Goal: Information Seeking & Learning: Understand process/instructions

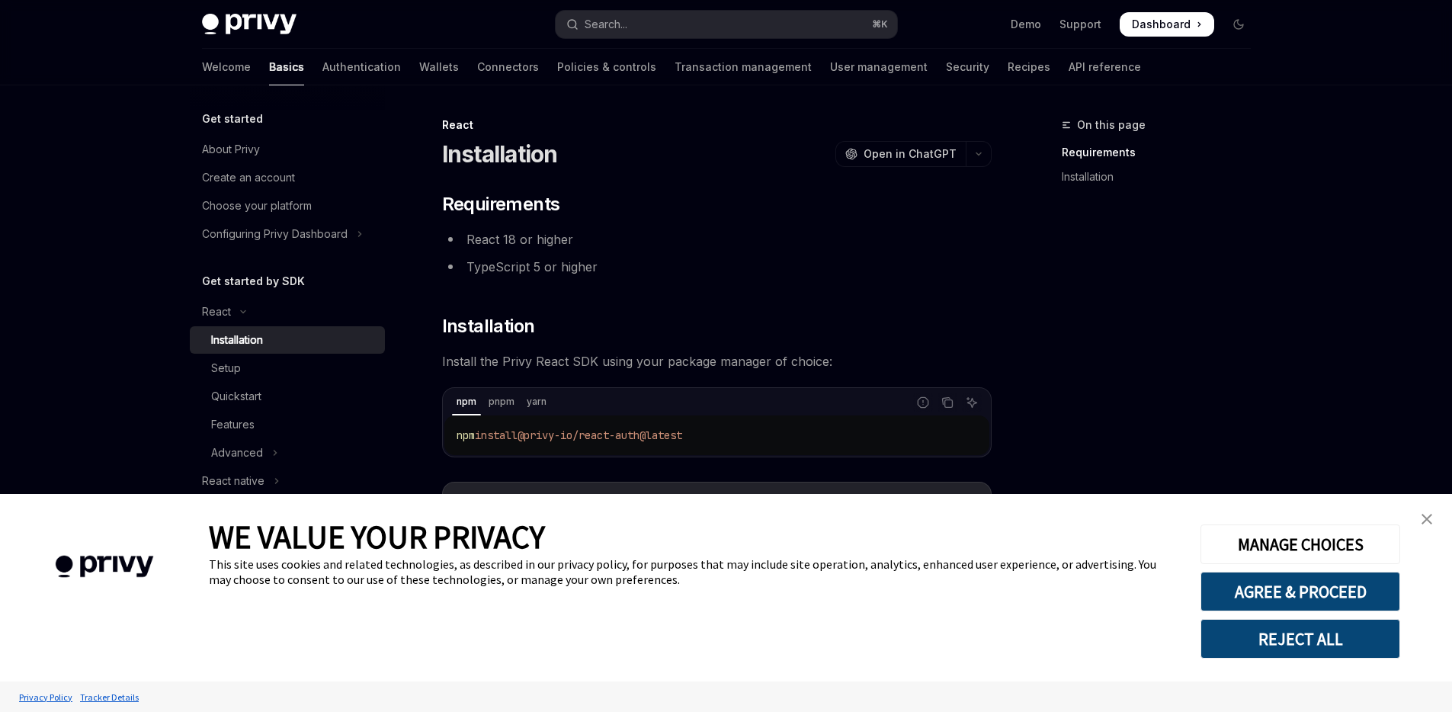
scroll to position [10, 0]
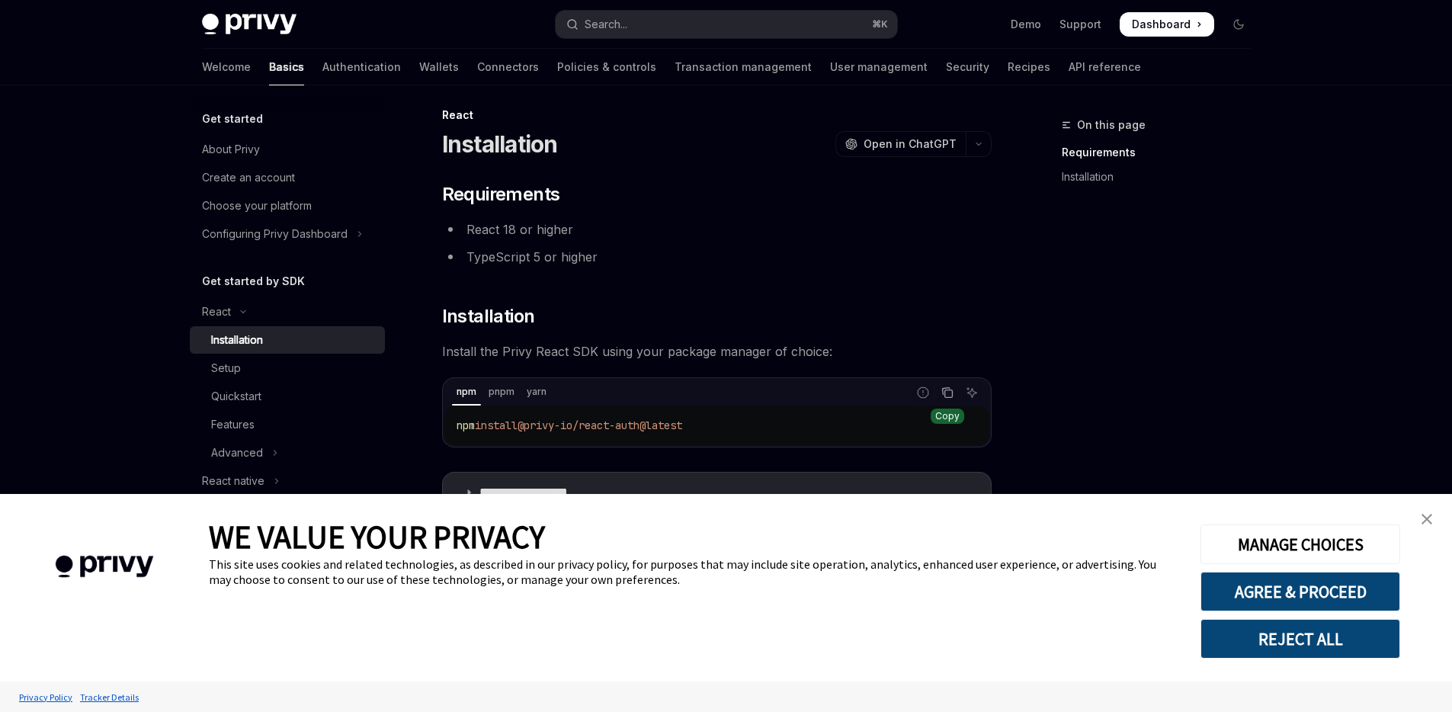
click at [950, 393] on icon "Copy the contents from the code block" at bounding box center [947, 392] width 12 height 12
click at [1427, 522] on img "close banner" at bounding box center [1426, 519] width 11 height 11
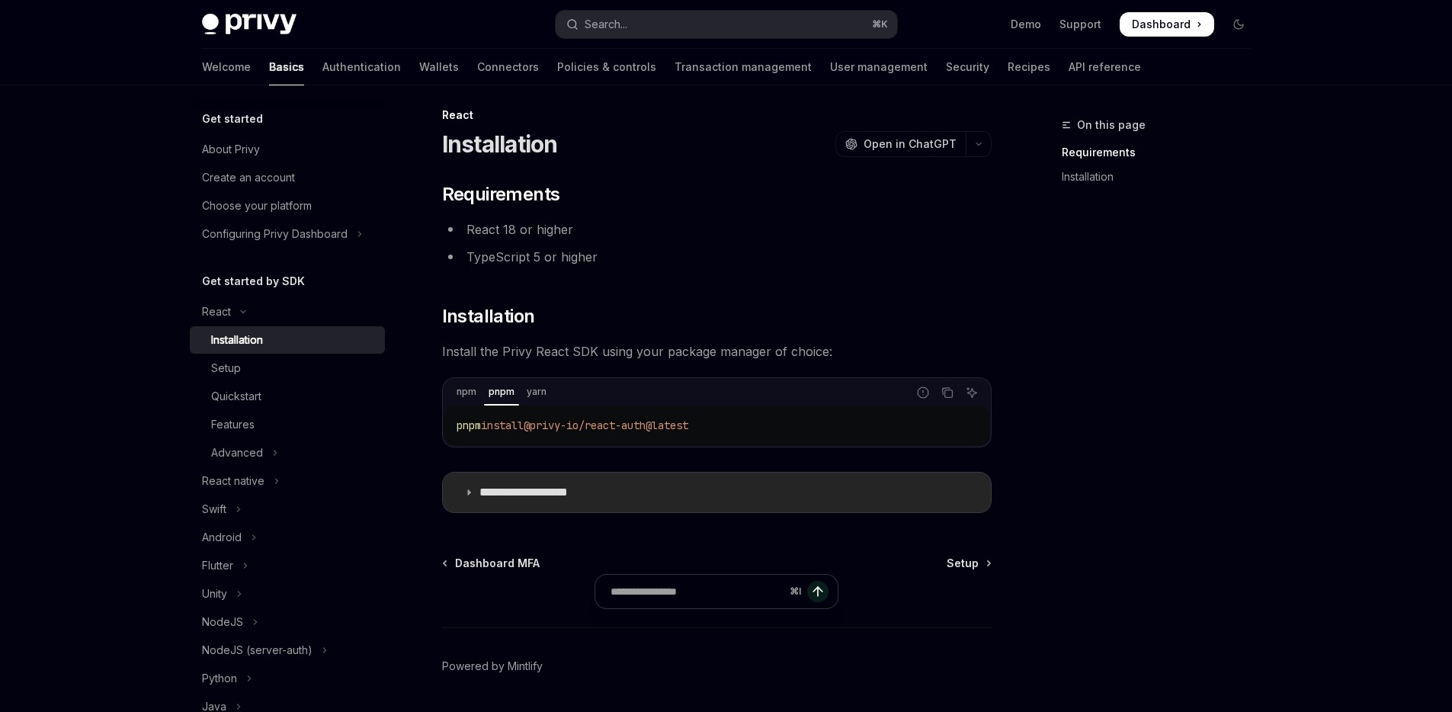
scroll to position [57, 0]
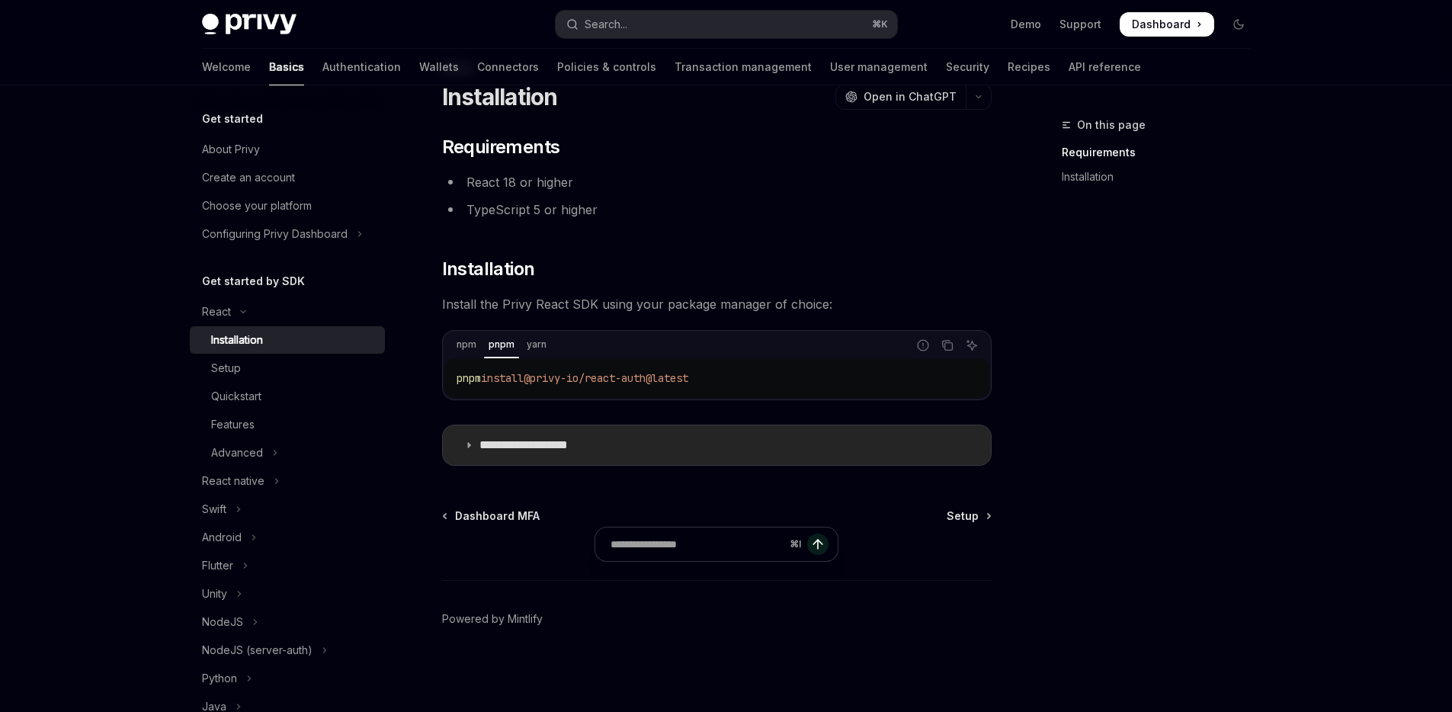
click at [584, 438] on p "**********" at bounding box center [541, 444] width 125 height 15
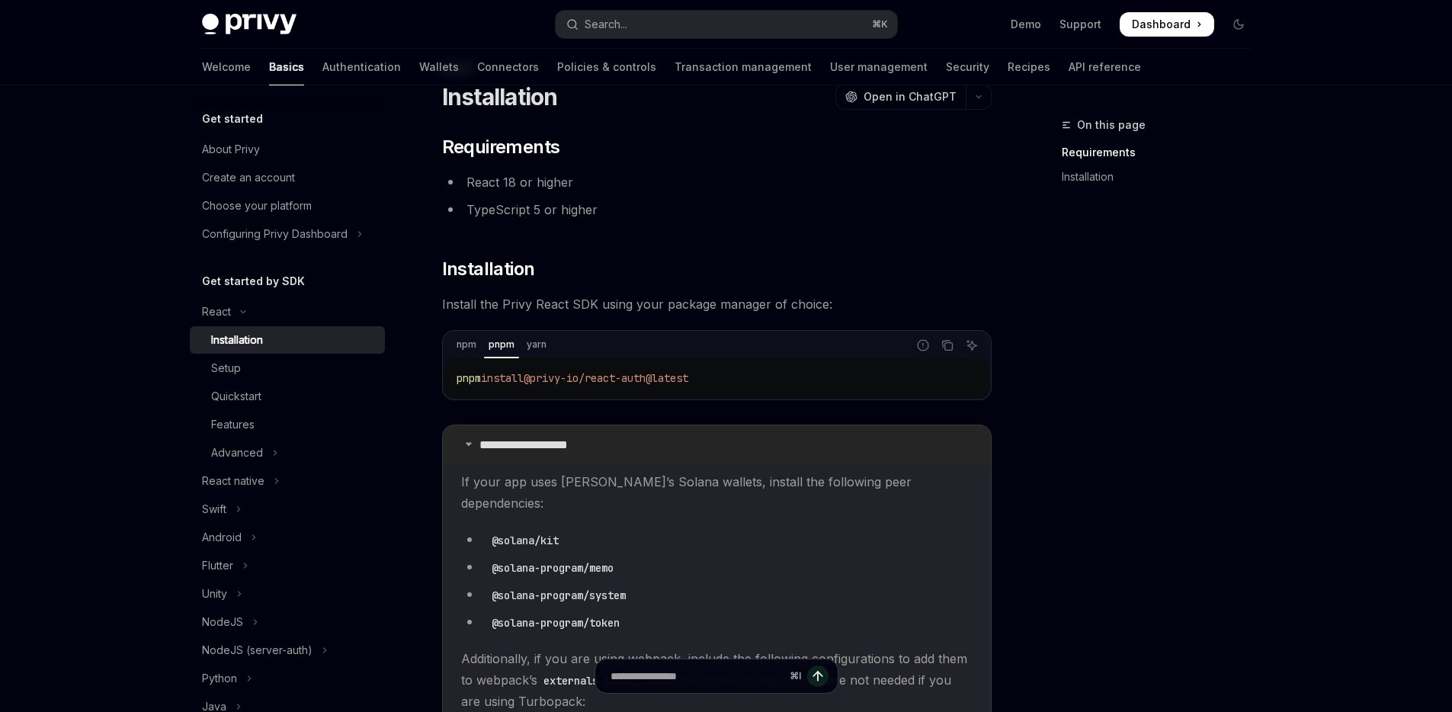
click at [587, 437] on p "**********" at bounding box center [541, 444] width 125 height 15
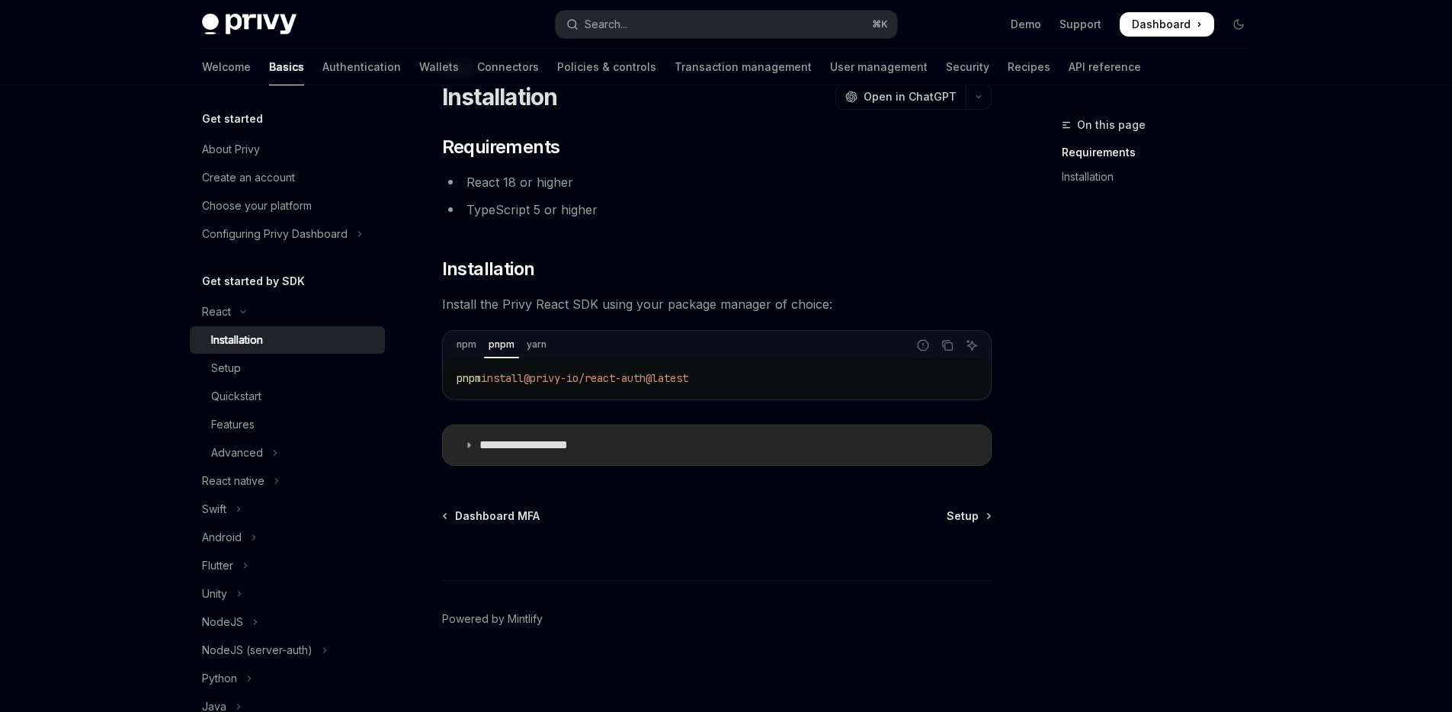
click at [602, 455] on summary "**********" at bounding box center [717, 445] width 548 height 40
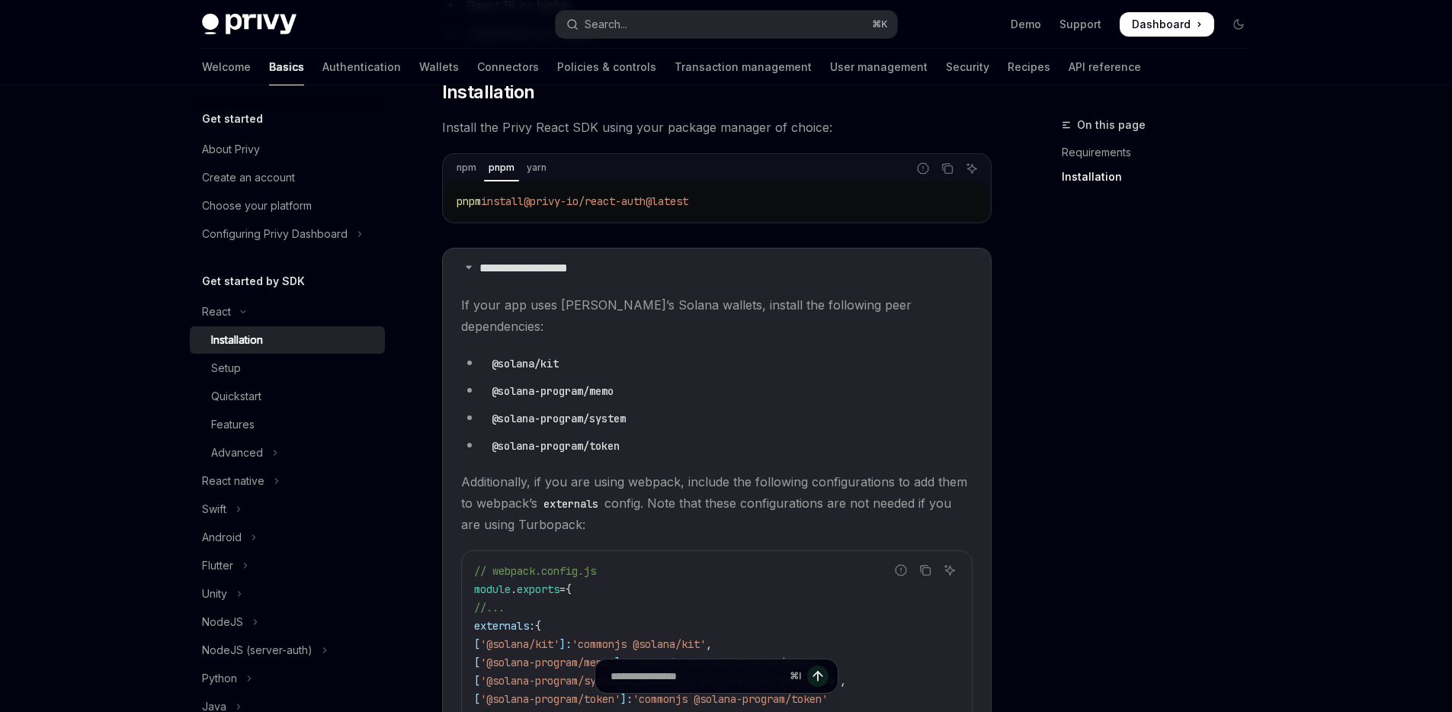
scroll to position [371, 0]
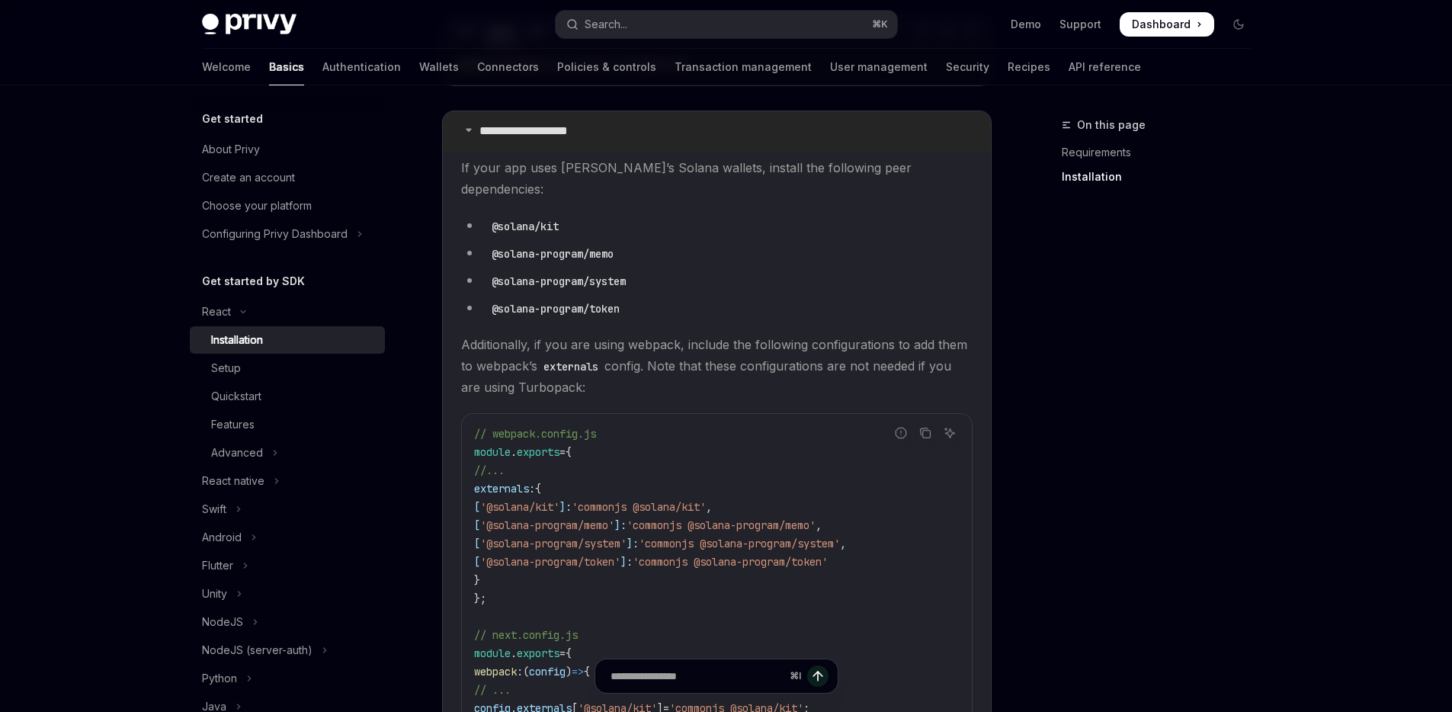
click at [527, 144] on summary "**********" at bounding box center [717, 131] width 548 height 40
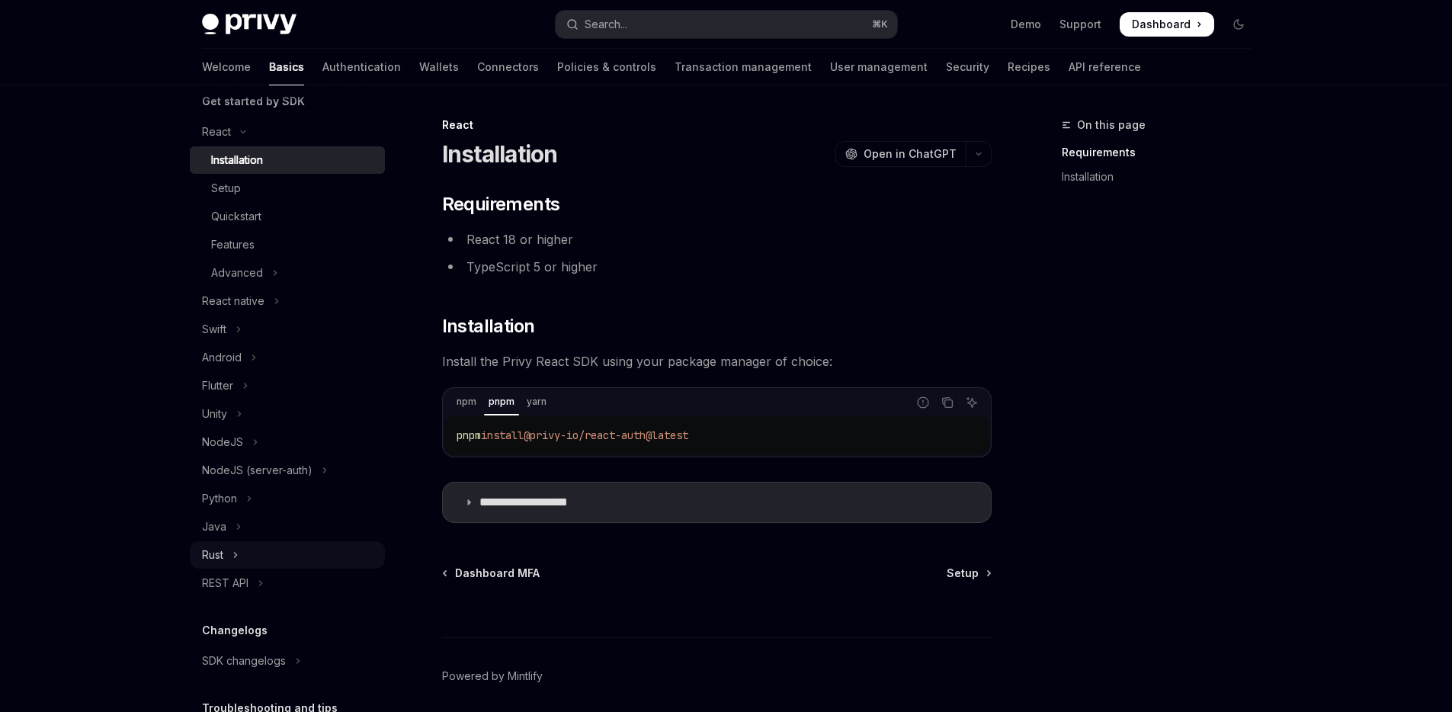
scroll to position [190, 0]
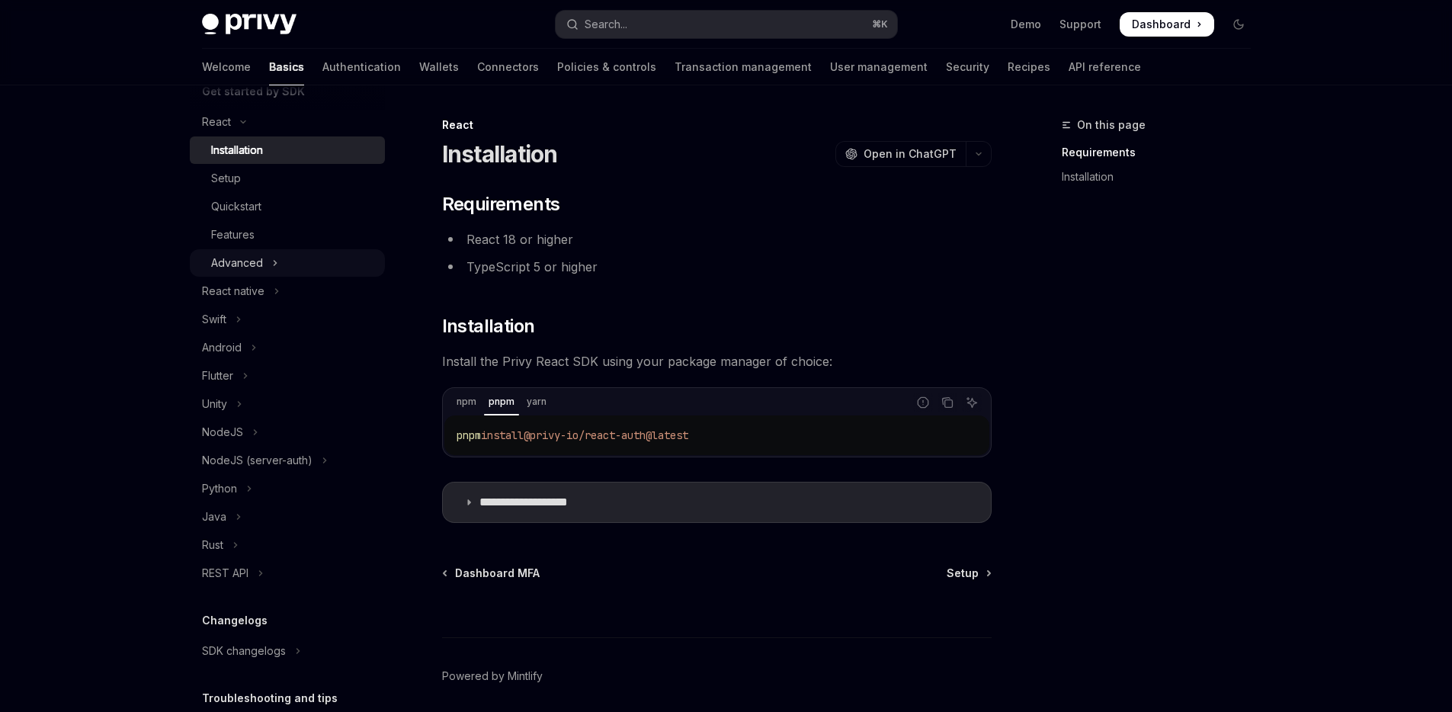
click at [278, 267] on button "Advanced" at bounding box center [287, 262] width 195 height 27
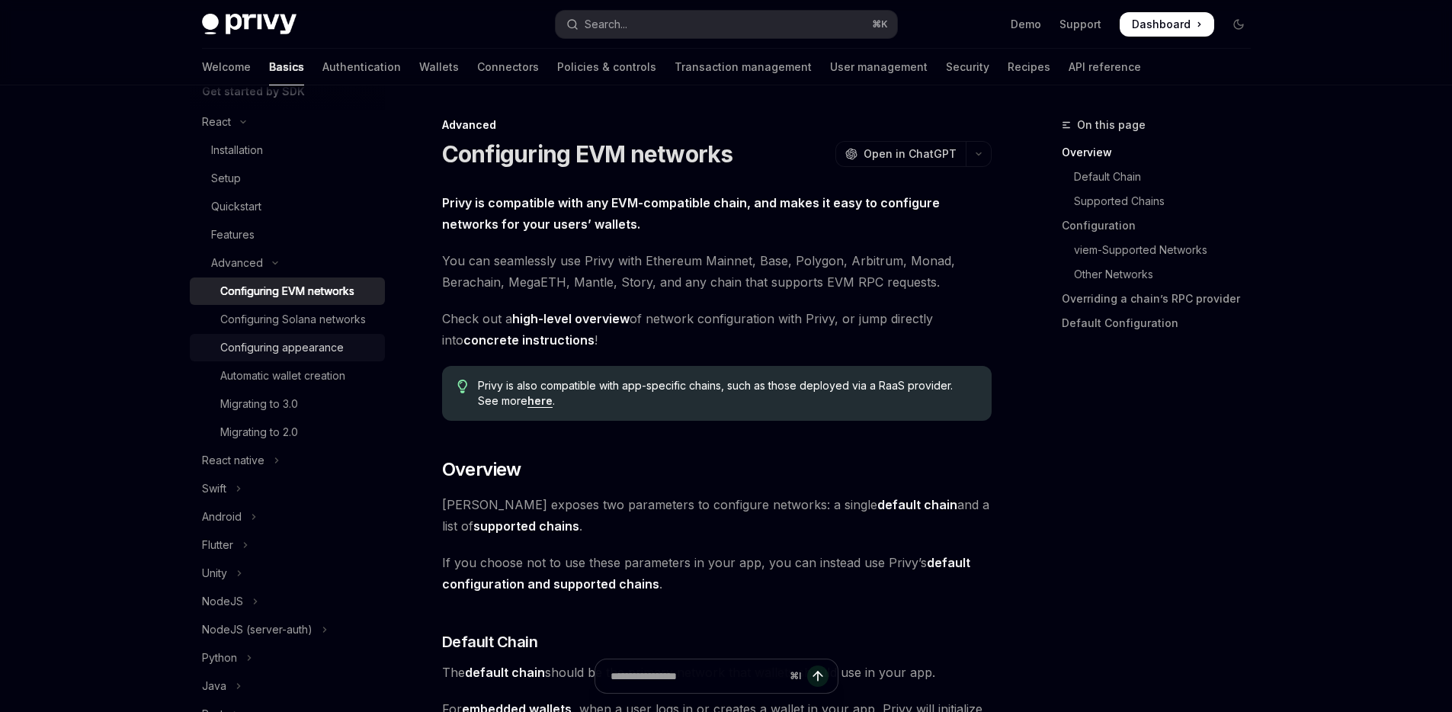
scroll to position [78, 0]
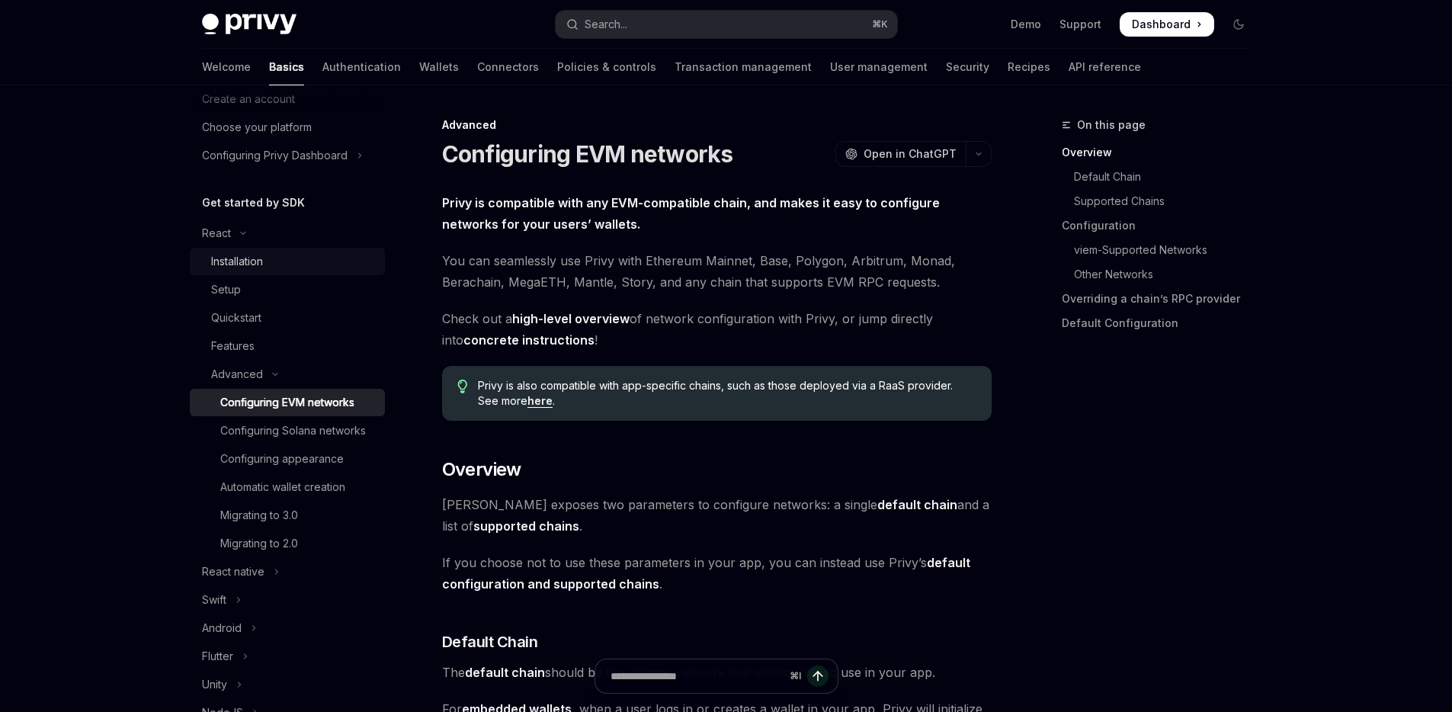
click at [263, 261] on div "Installation" at bounding box center [237, 261] width 52 height 18
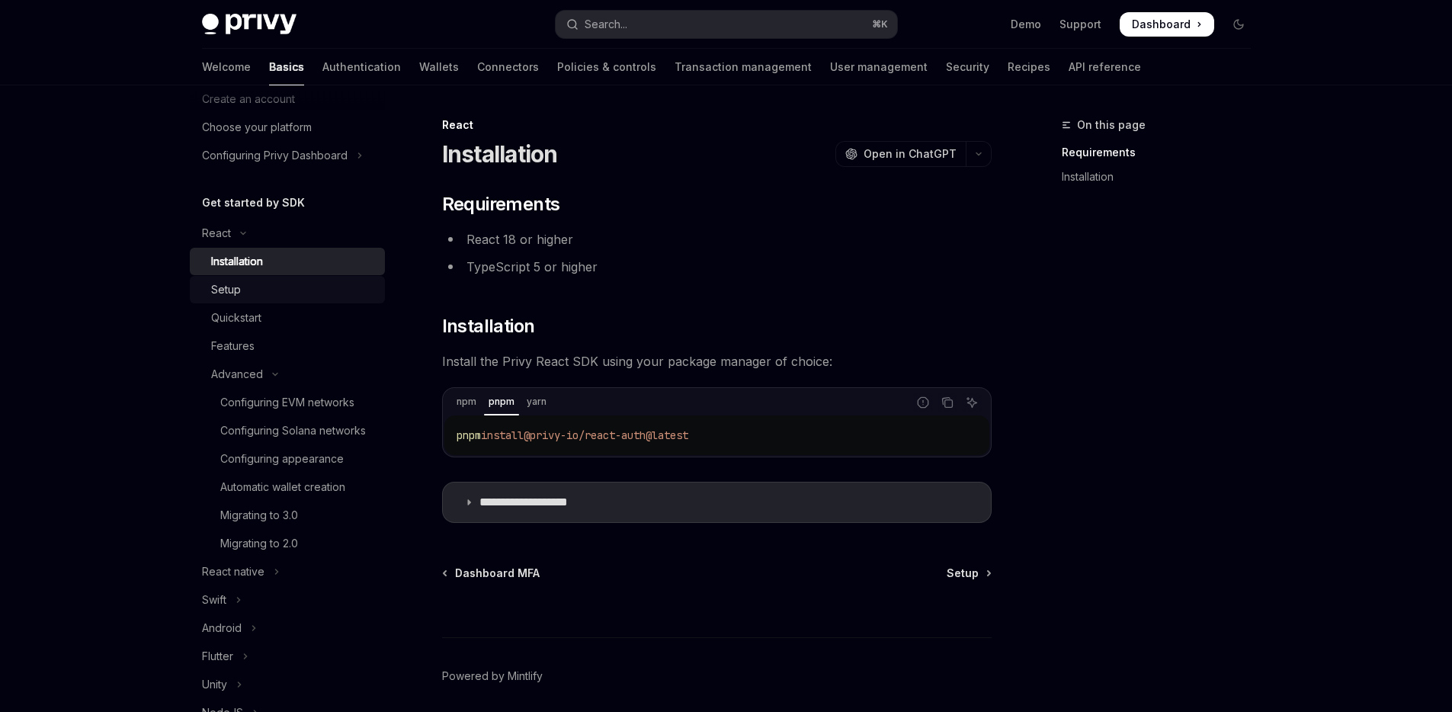
click at [313, 281] on div "Setup" at bounding box center [293, 289] width 165 height 18
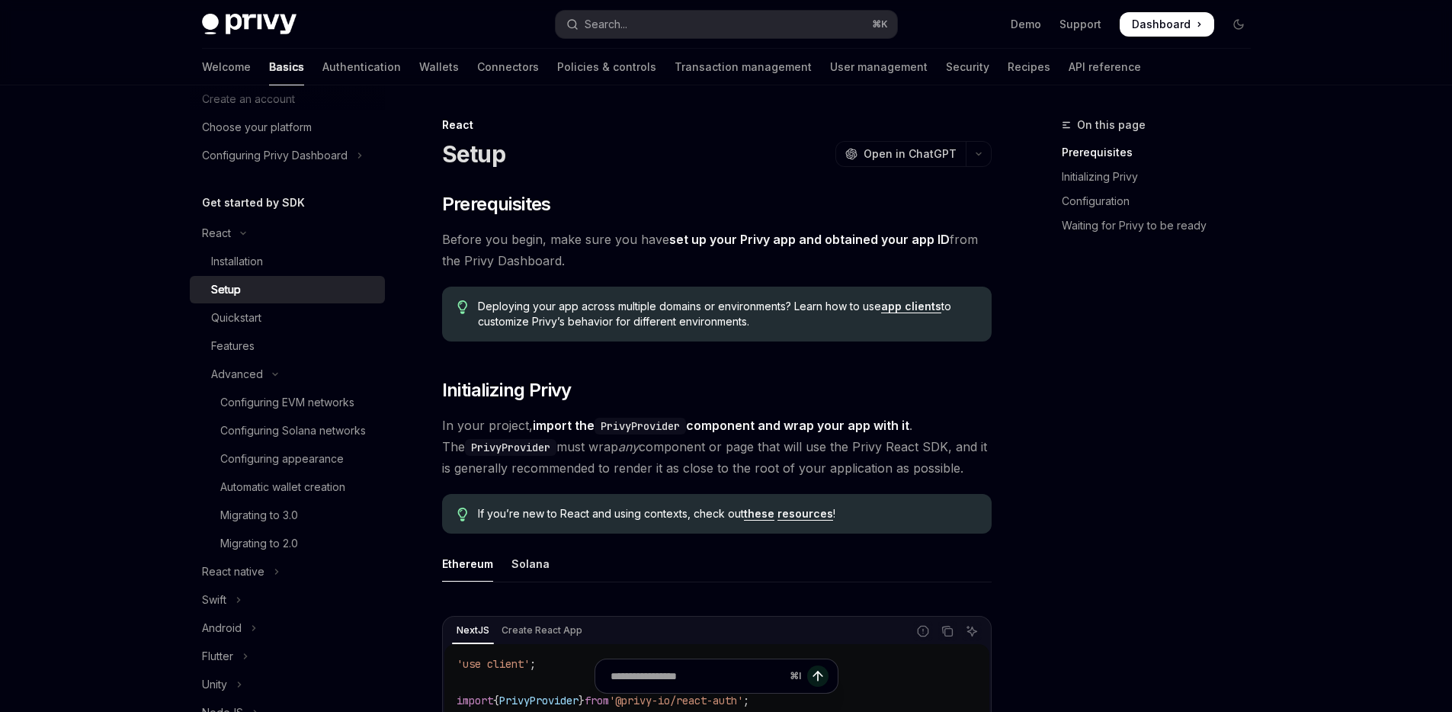
click at [299, 301] on link "Setup" at bounding box center [287, 289] width 195 height 27
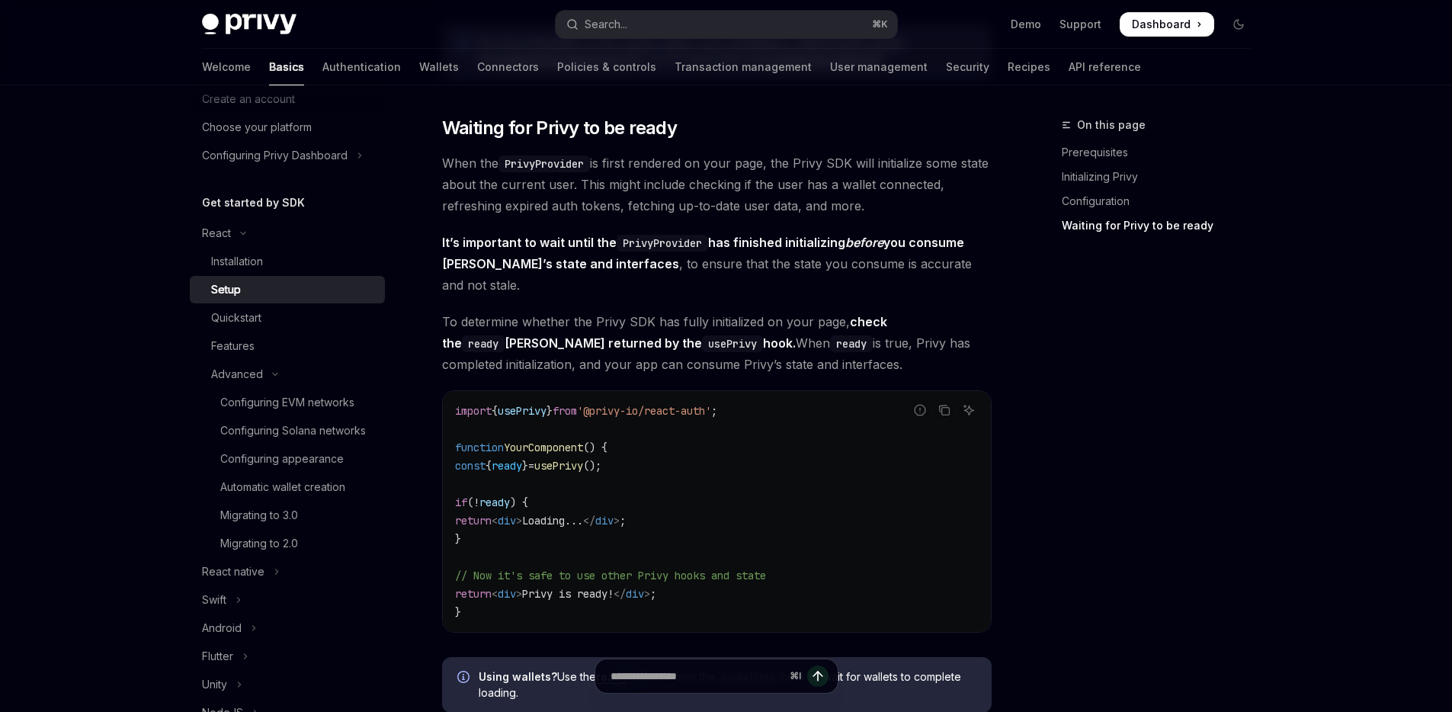
scroll to position [1677, 0]
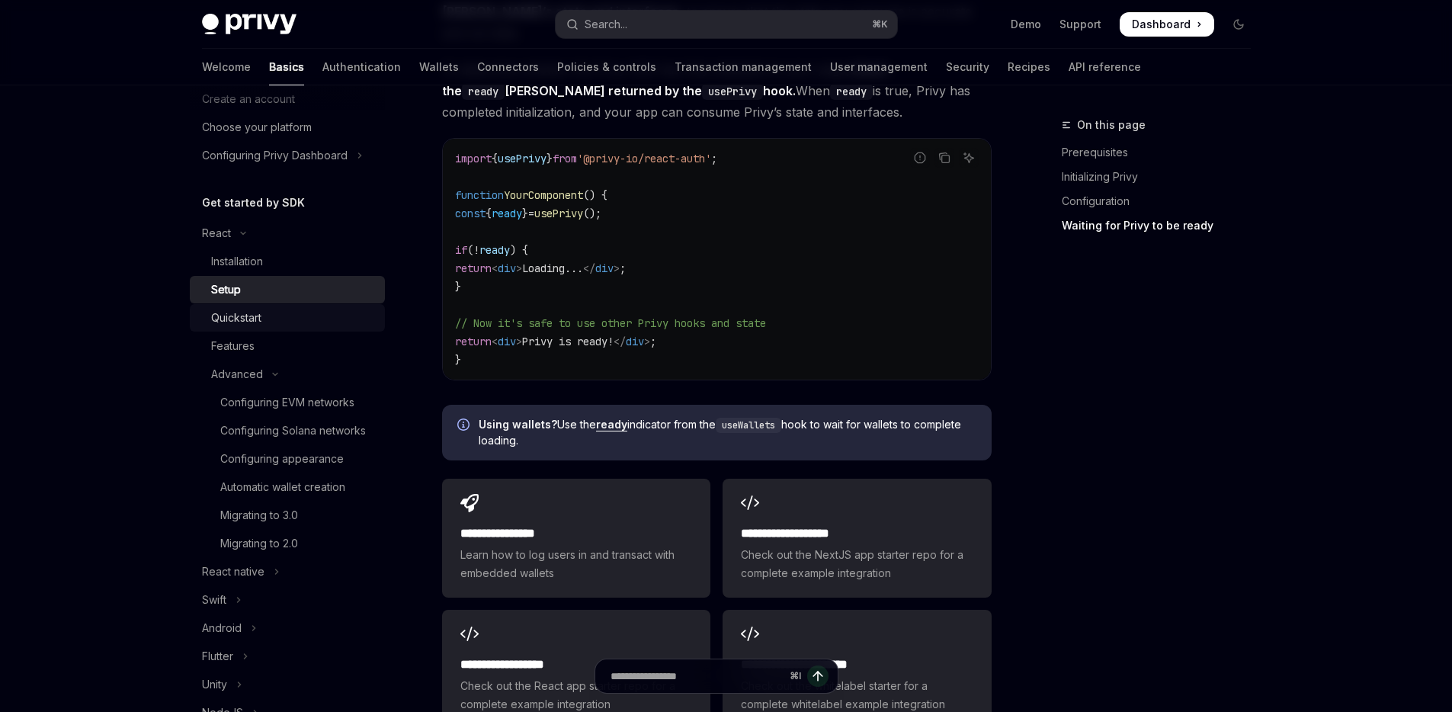
click at [271, 311] on div "Quickstart" at bounding box center [293, 318] width 165 height 18
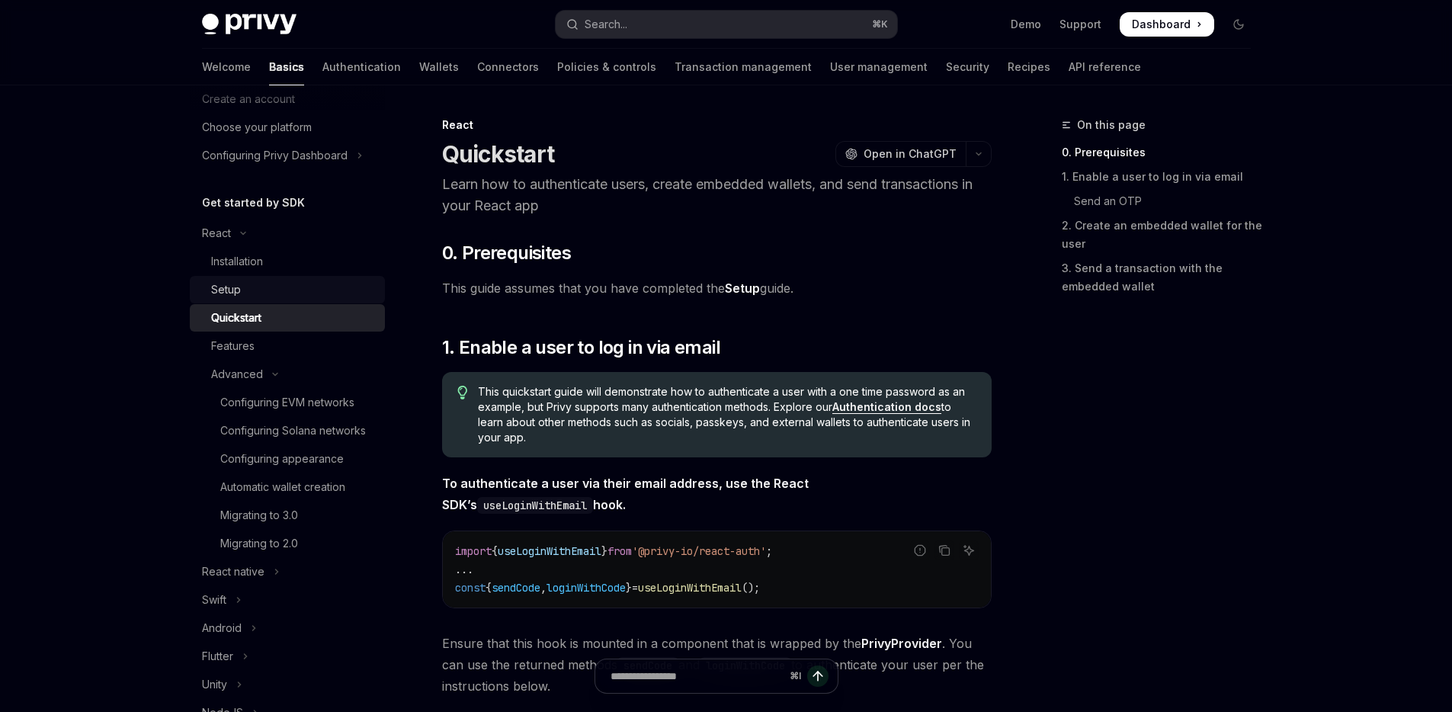
click at [260, 288] on div "Setup" at bounding box center [293, 289] width 165 height 18
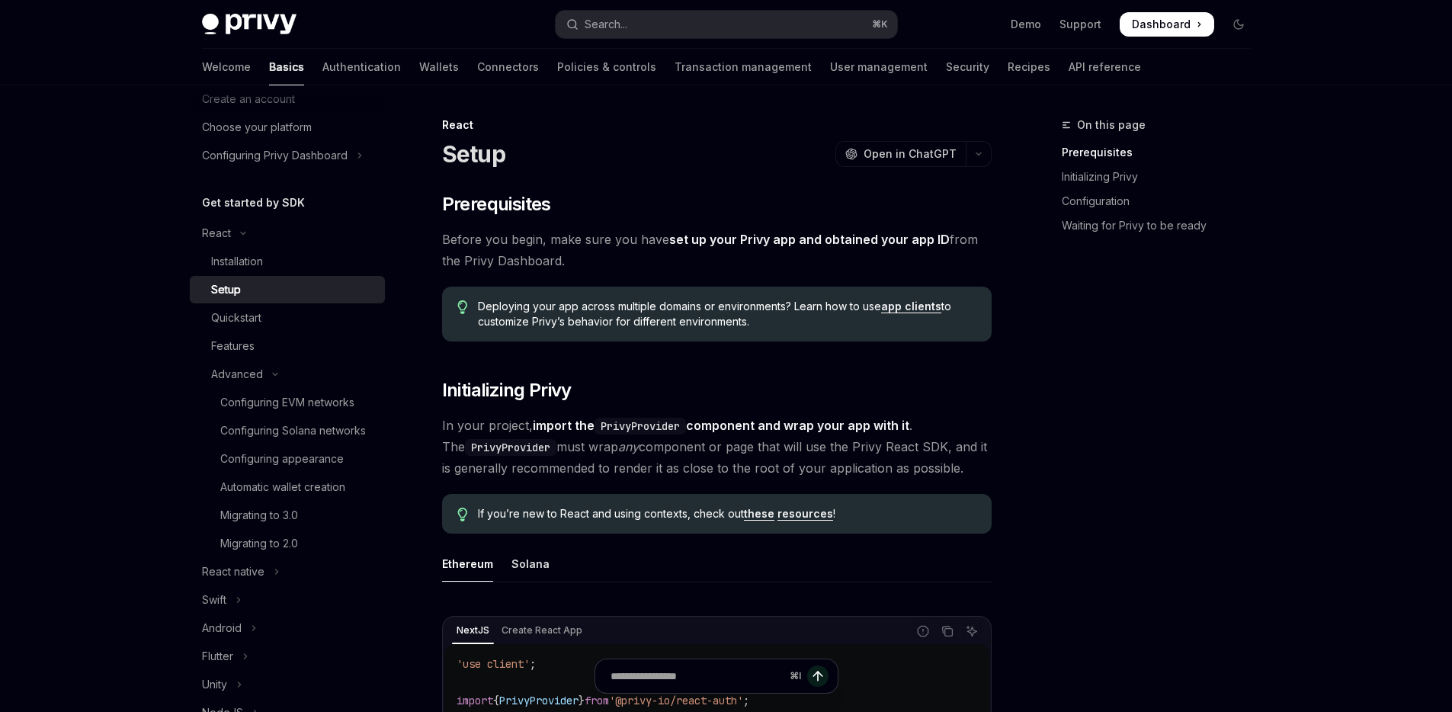
click at [266, 278] on link "Setup" at bounding box center [287, 289] width 195 height 27
click at [294, 255] on div "Installation" at bounding box center [293, 261] width 165 height 18
type textarea "*"
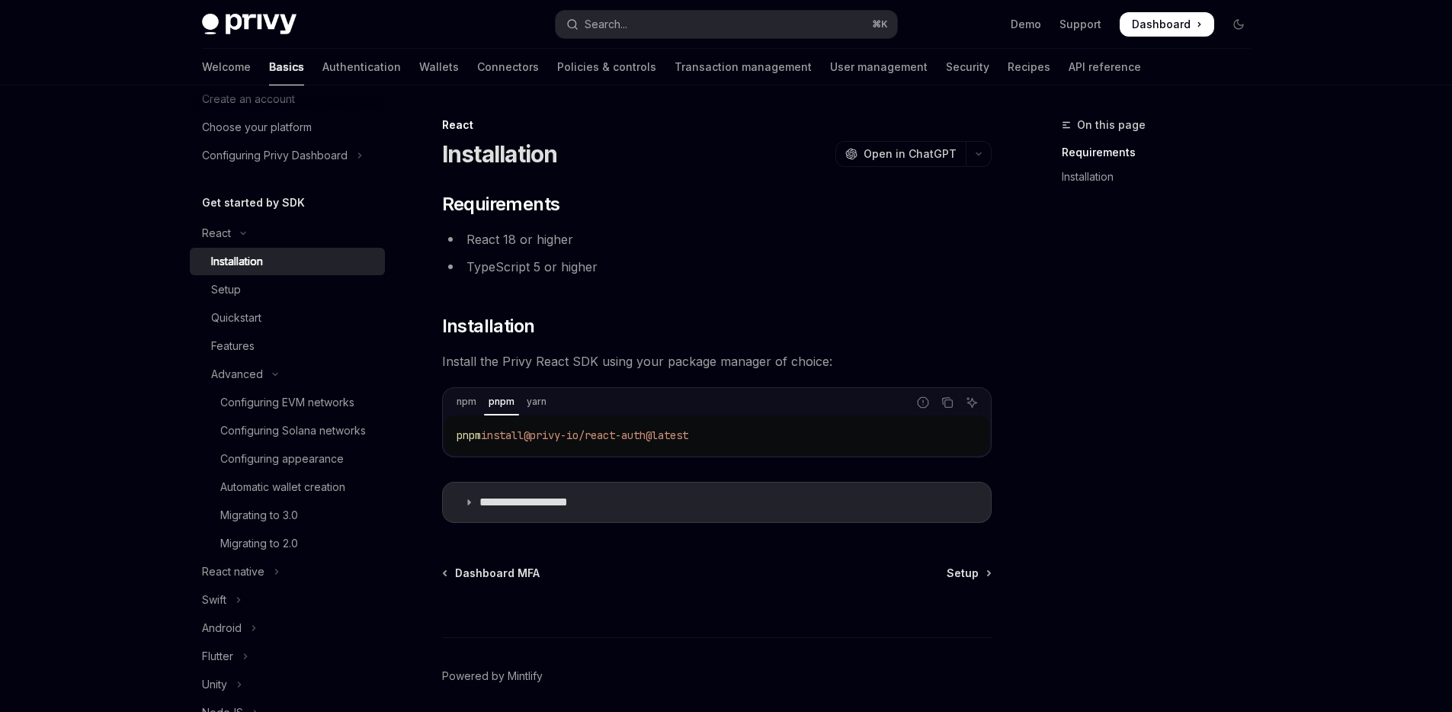
scroll to position [57, 0]
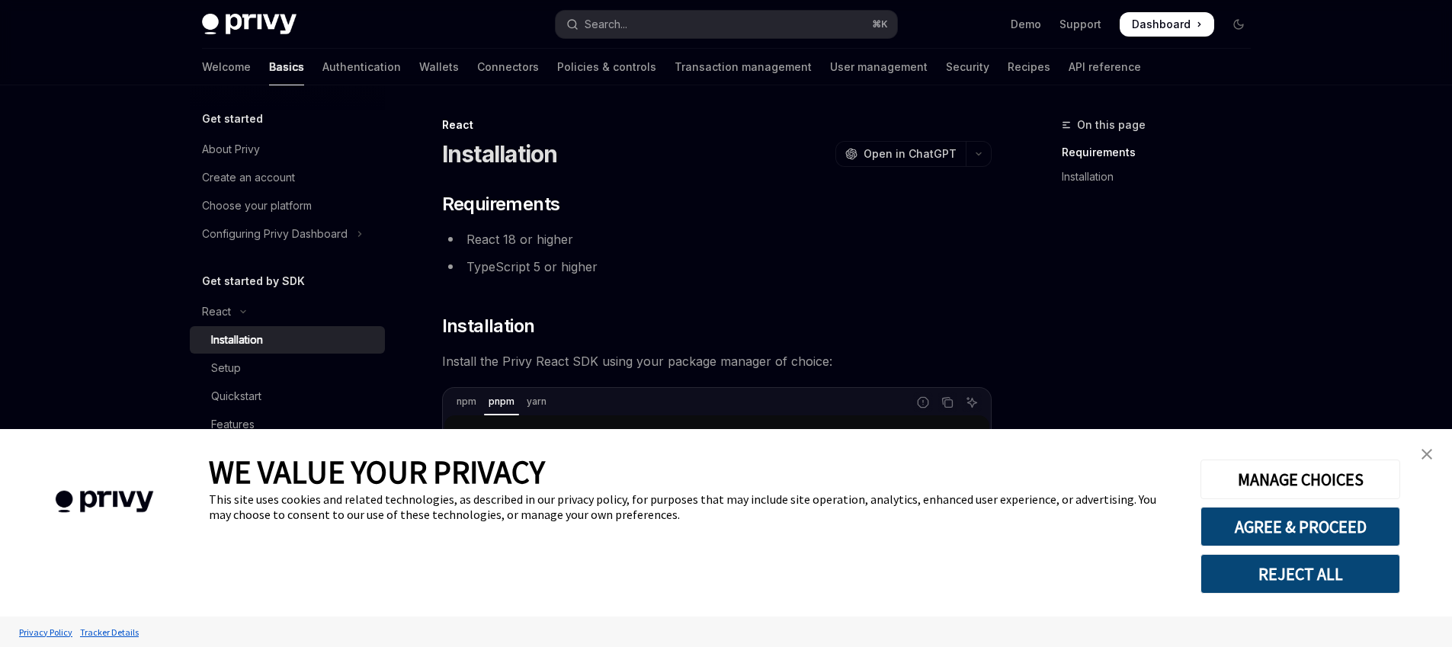
click at [893, 299] on div "**********" at bounding box center [716, 357] width 549 height 331
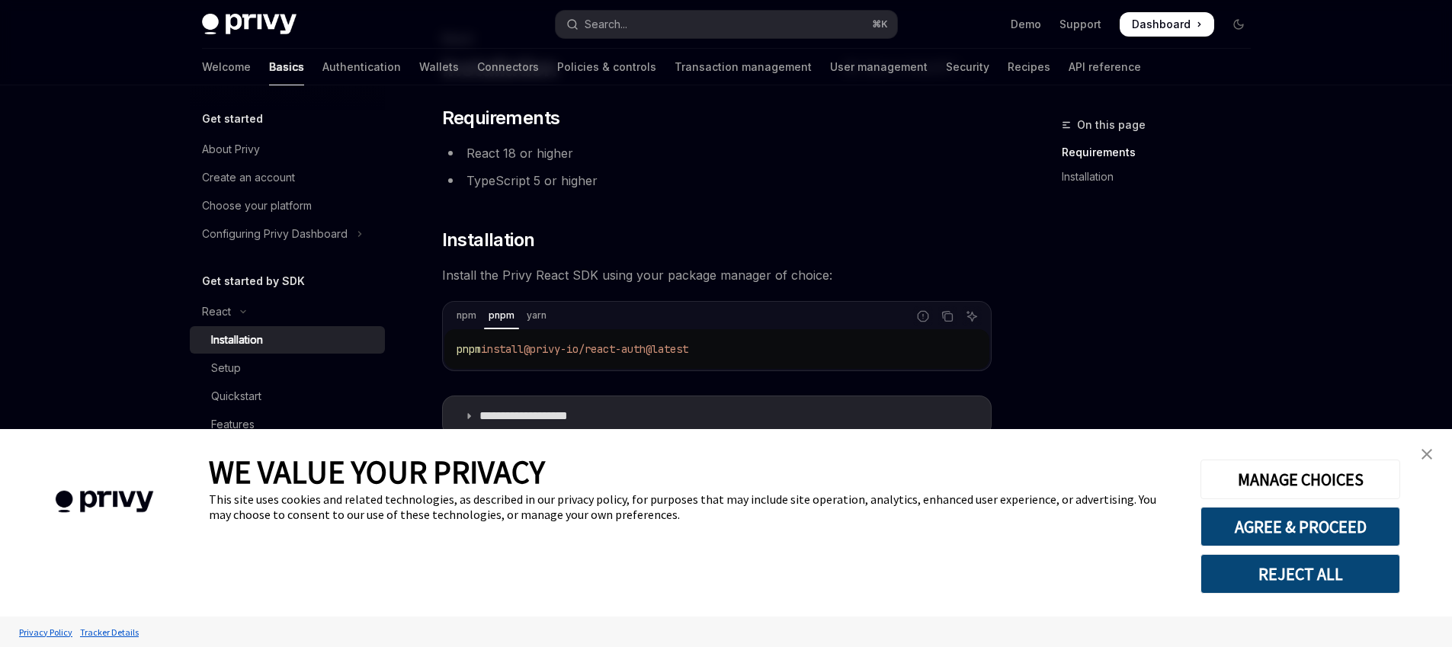
click at [1427, 453] on img "close banner" at bounding box center [1426, 454] width 11 height 11
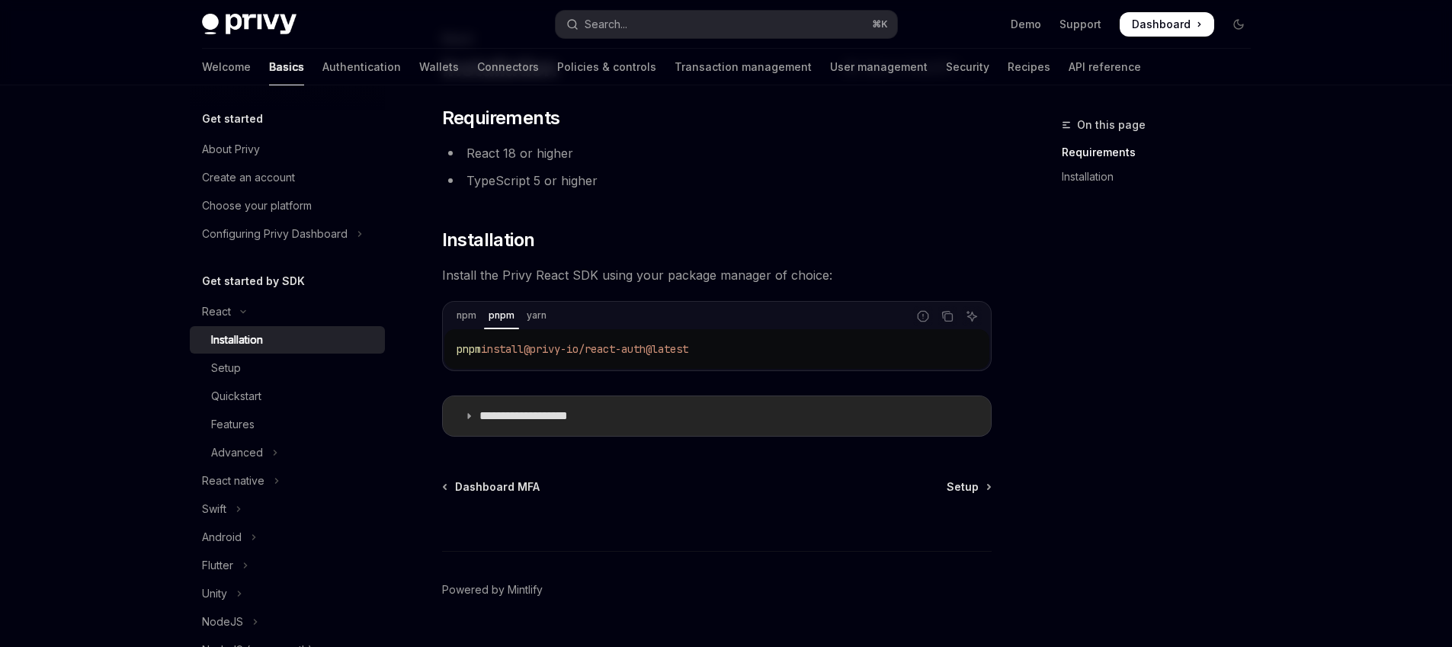
click at [623, 425] on summary "**********" at bounding box center [717, 416] width 548 height 40
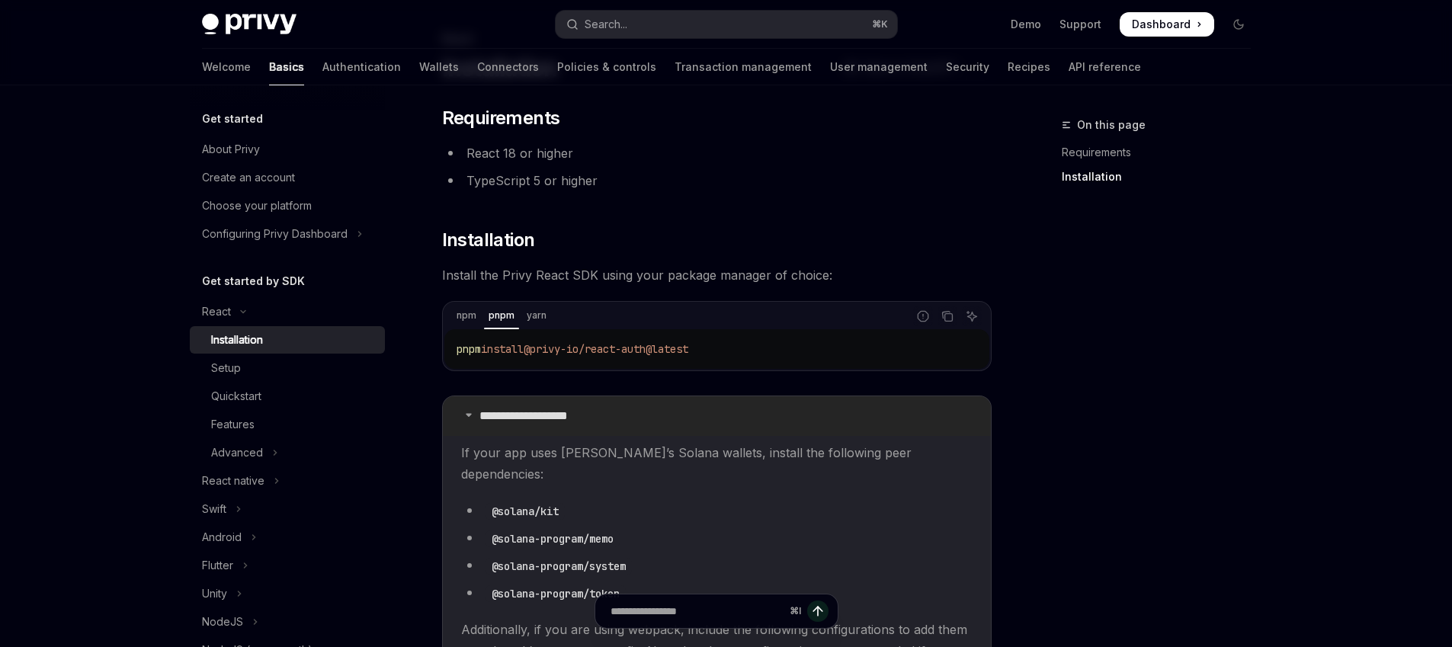
scroll to position [409, 0]
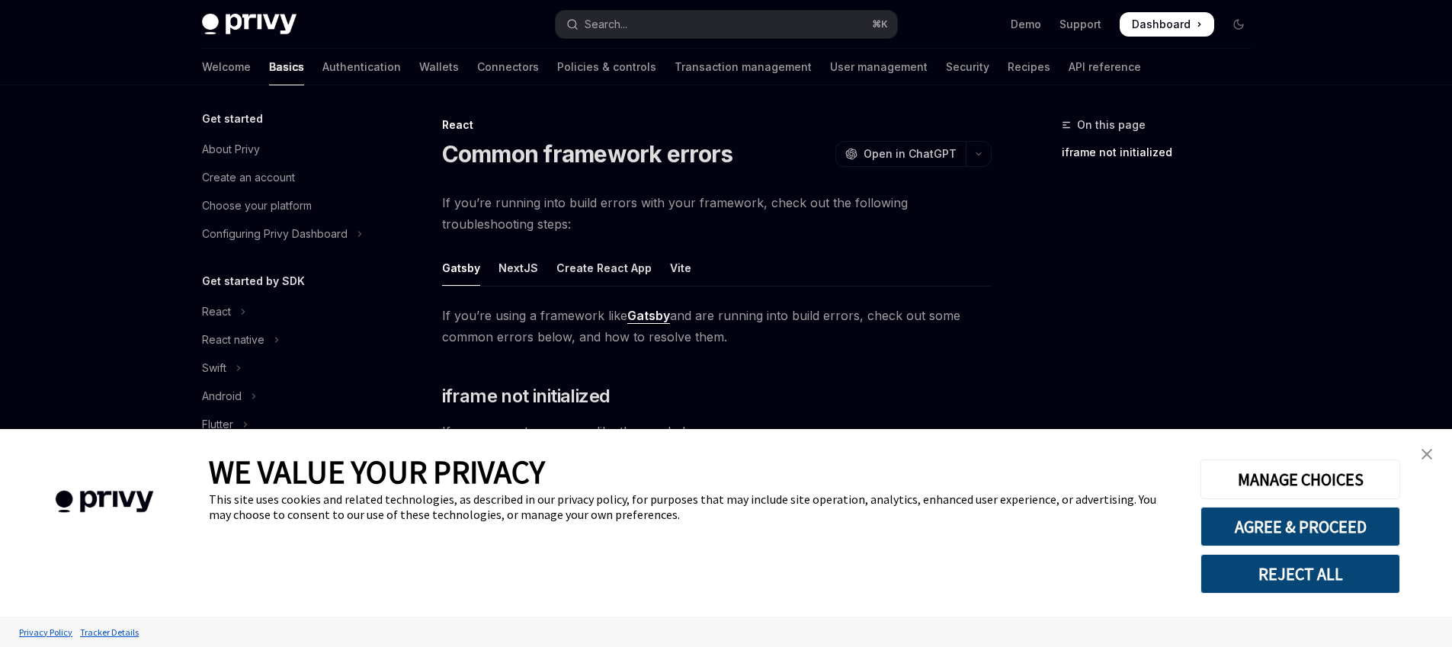
scroll to position [372, 0]
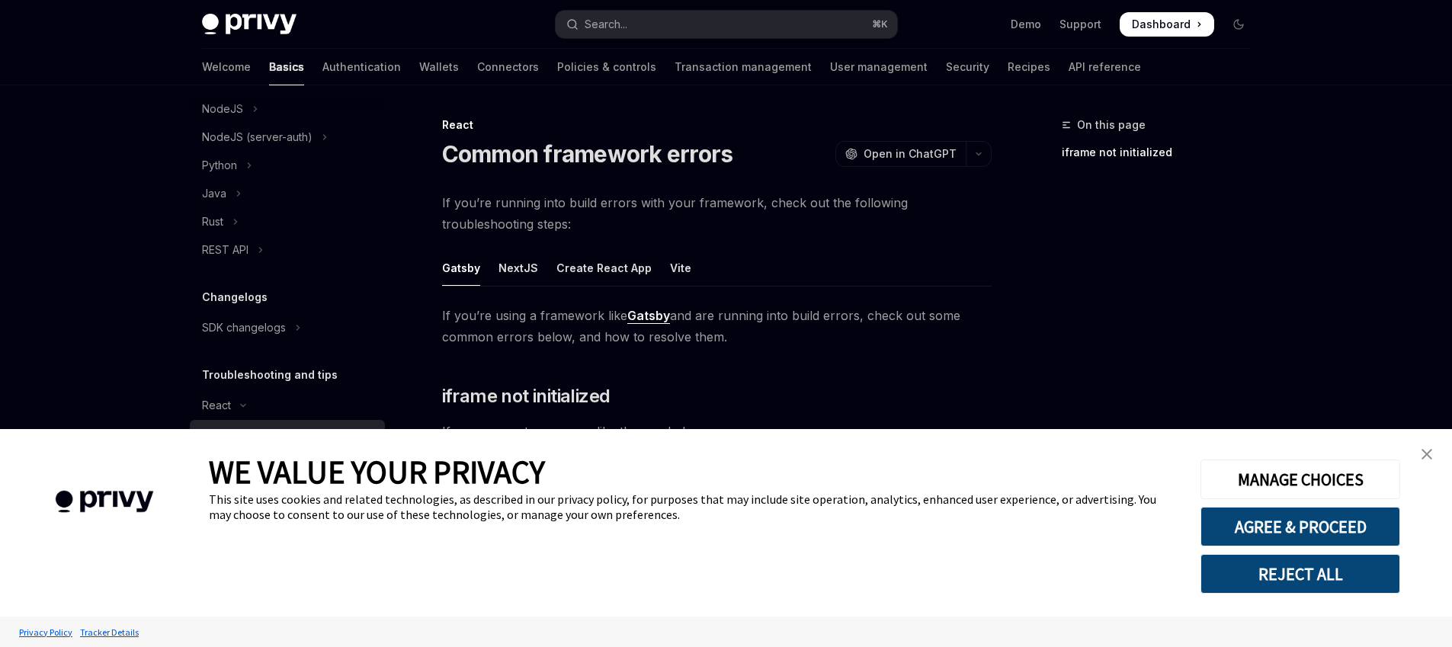
click at [1427, 460] on link "close banner" at bounding box center [1426, 454] width 30 height 30
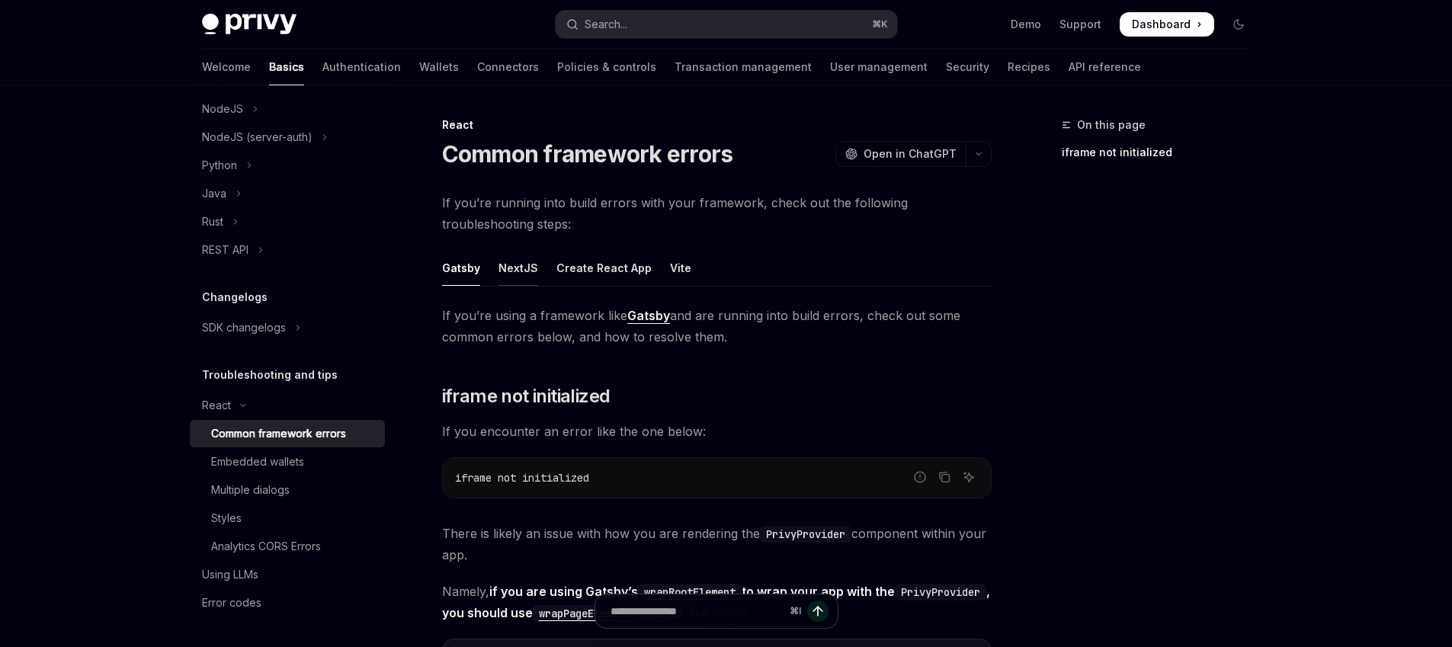
click at [530, 271] on div "NextJS" at bounding box center [518, 268] width 40 height 36
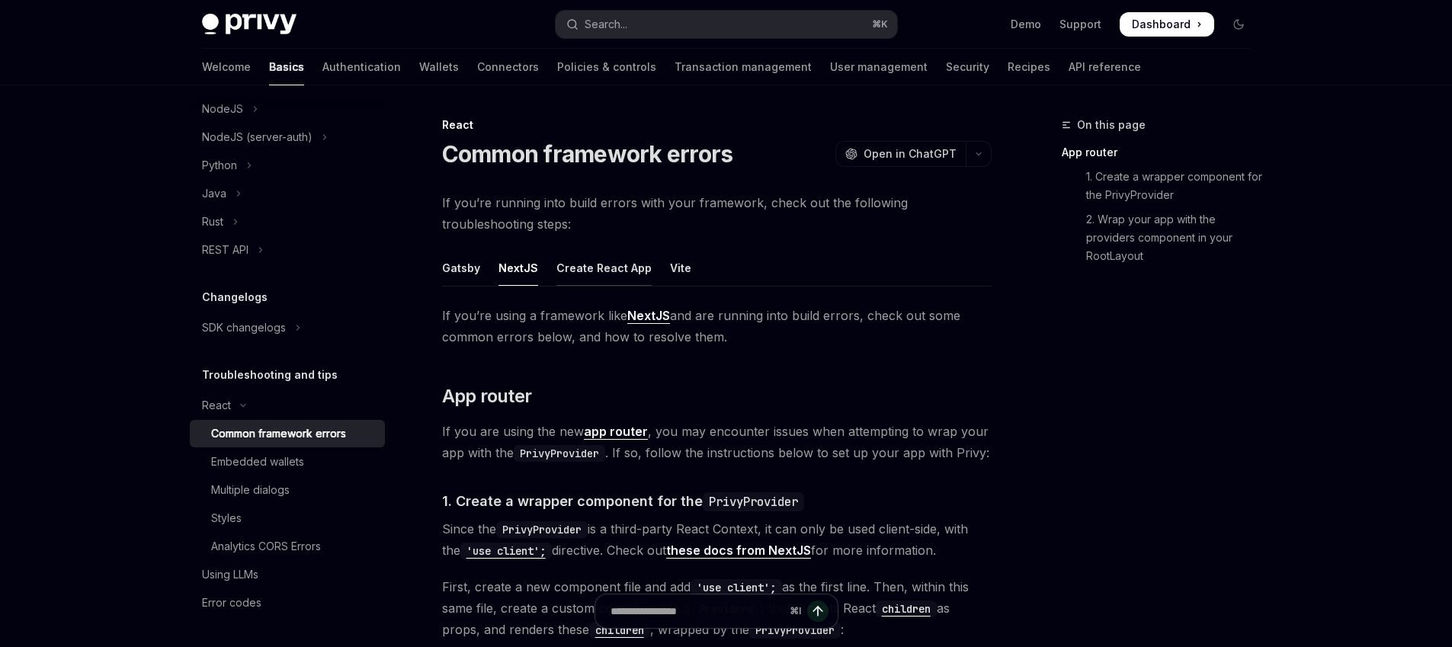
click at [578, 265] on div "Create React App" at bounding box center [603, 268] width 95 height 36
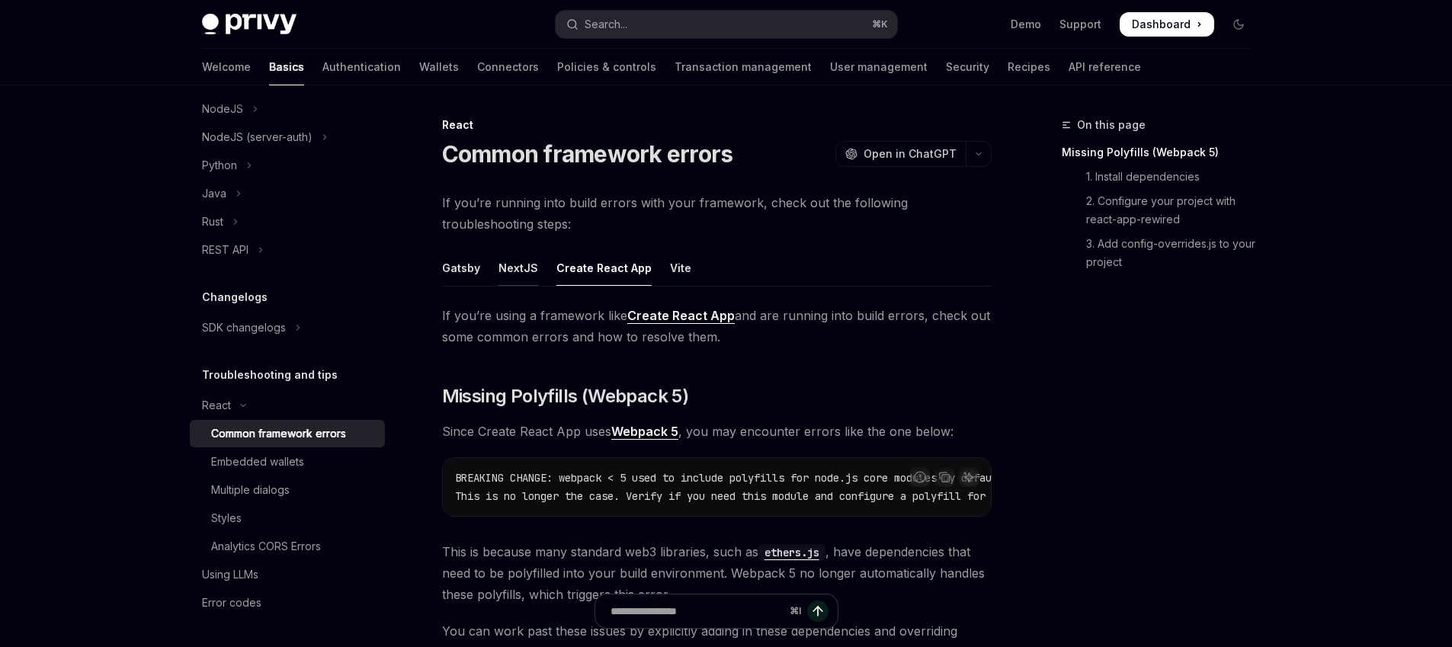
click at [507, 267] on div "NextJS" at bounding box center [518, 268] width 40 height 36
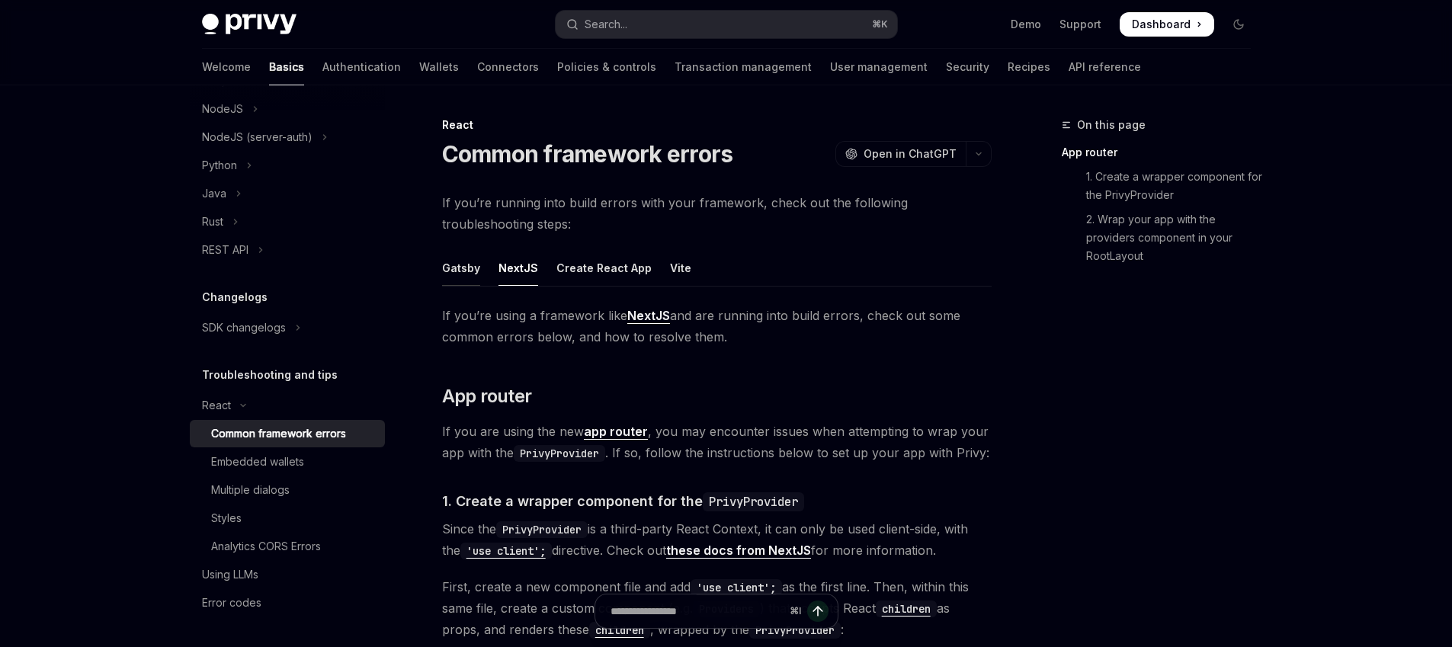
click at [464, 267] on div "Gatsby" at bounding box center [461, 268] width 38 height 36
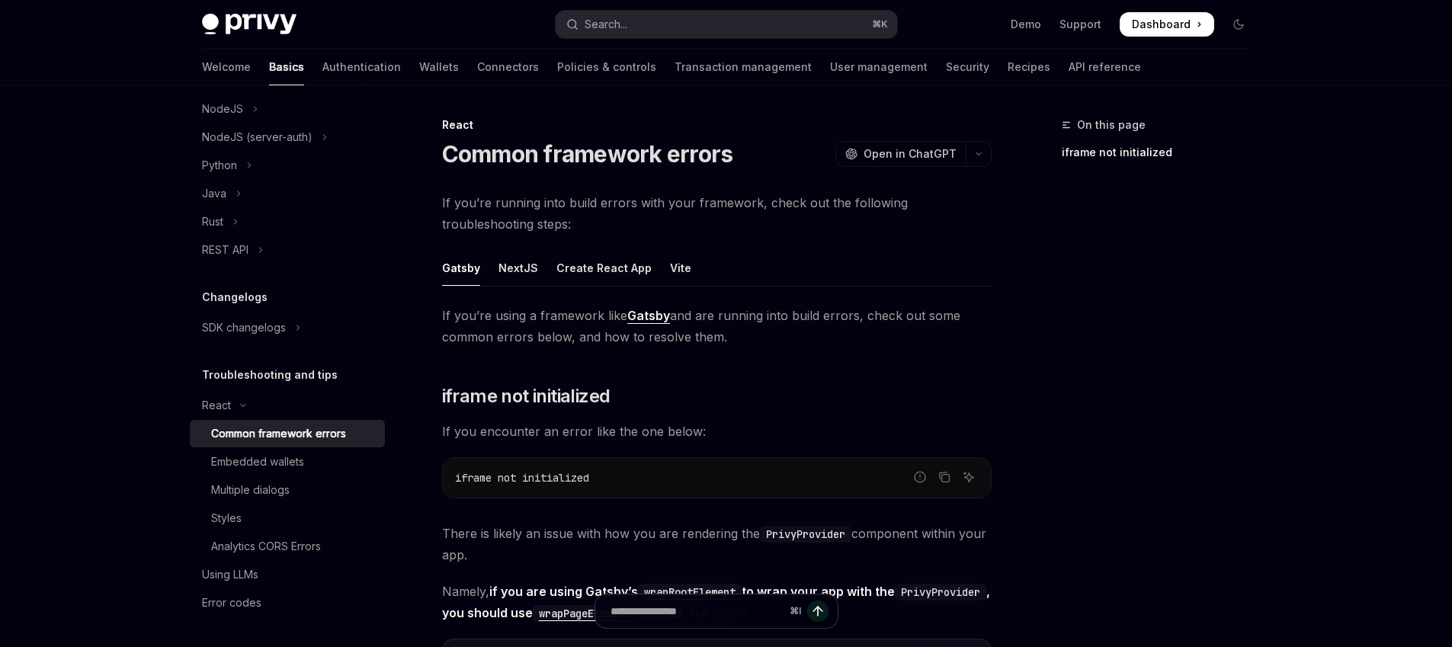
scroll to position [48, 0]
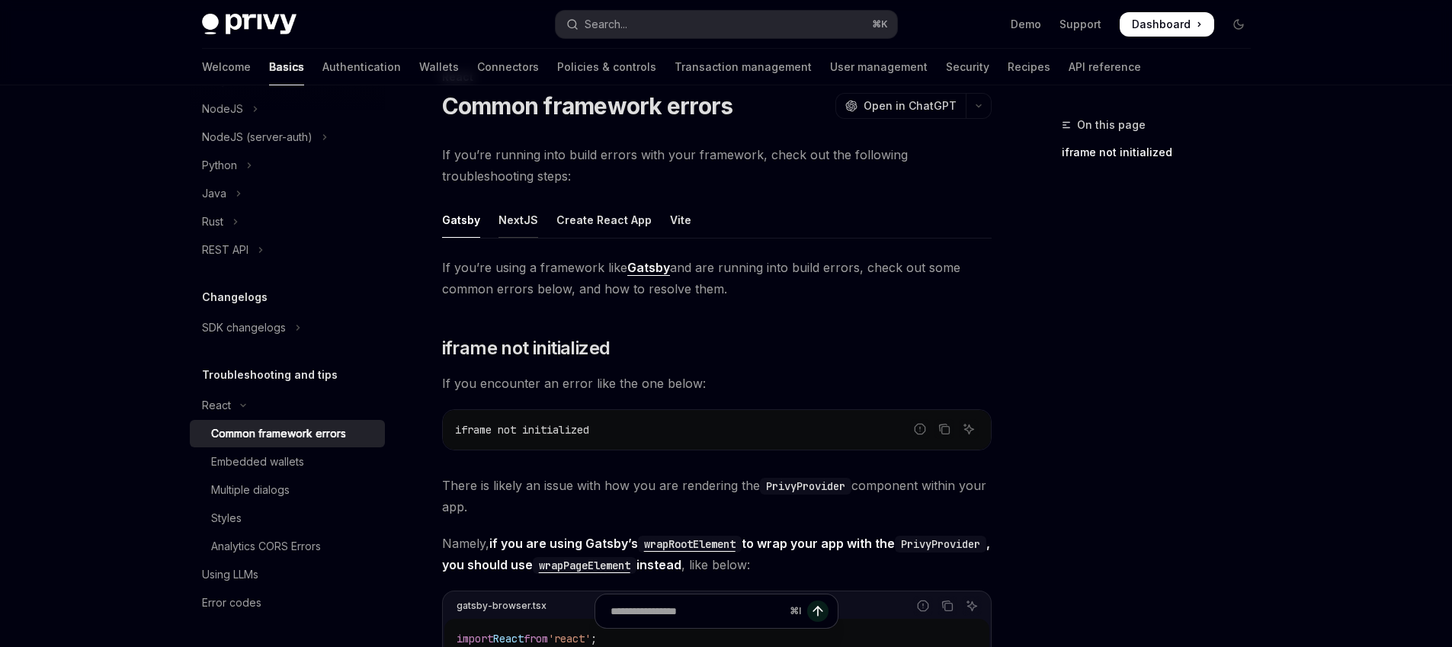
click at [518, 216] on div "NextJS" at bounding box center [518, 220] width 40 height 36
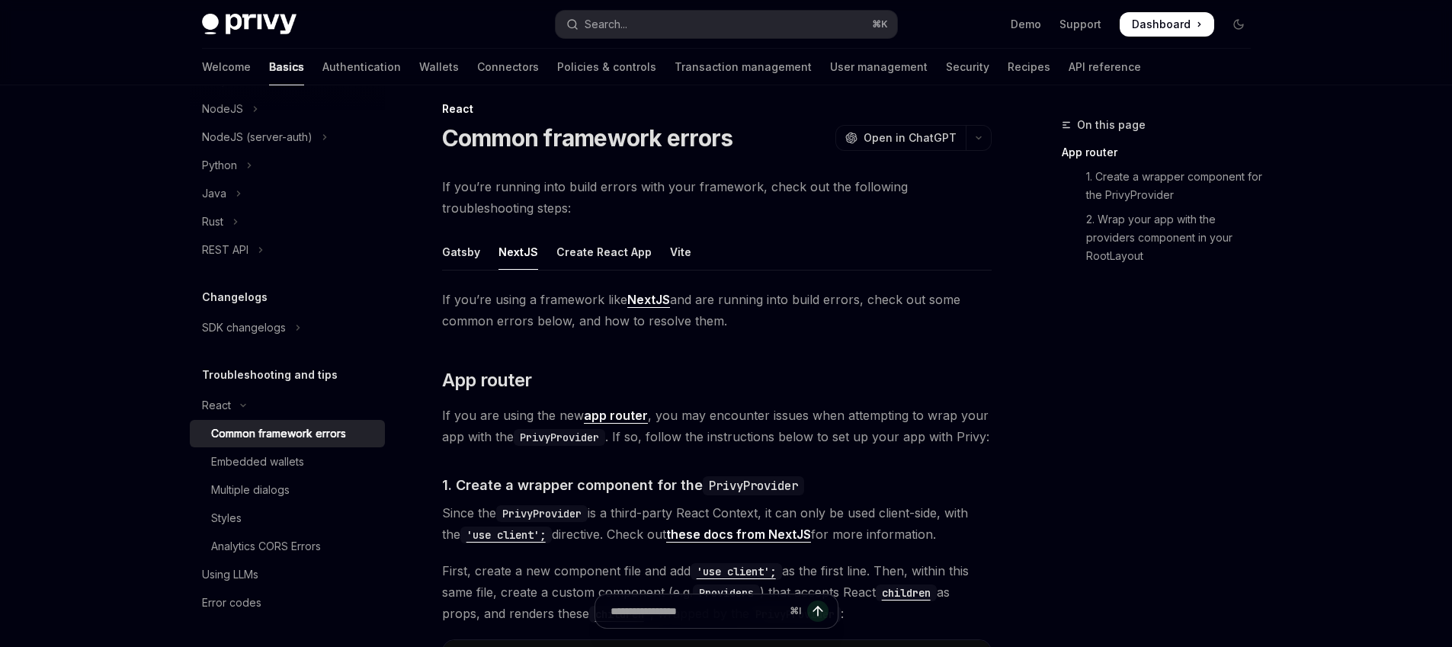
scroll to position [48, 0]
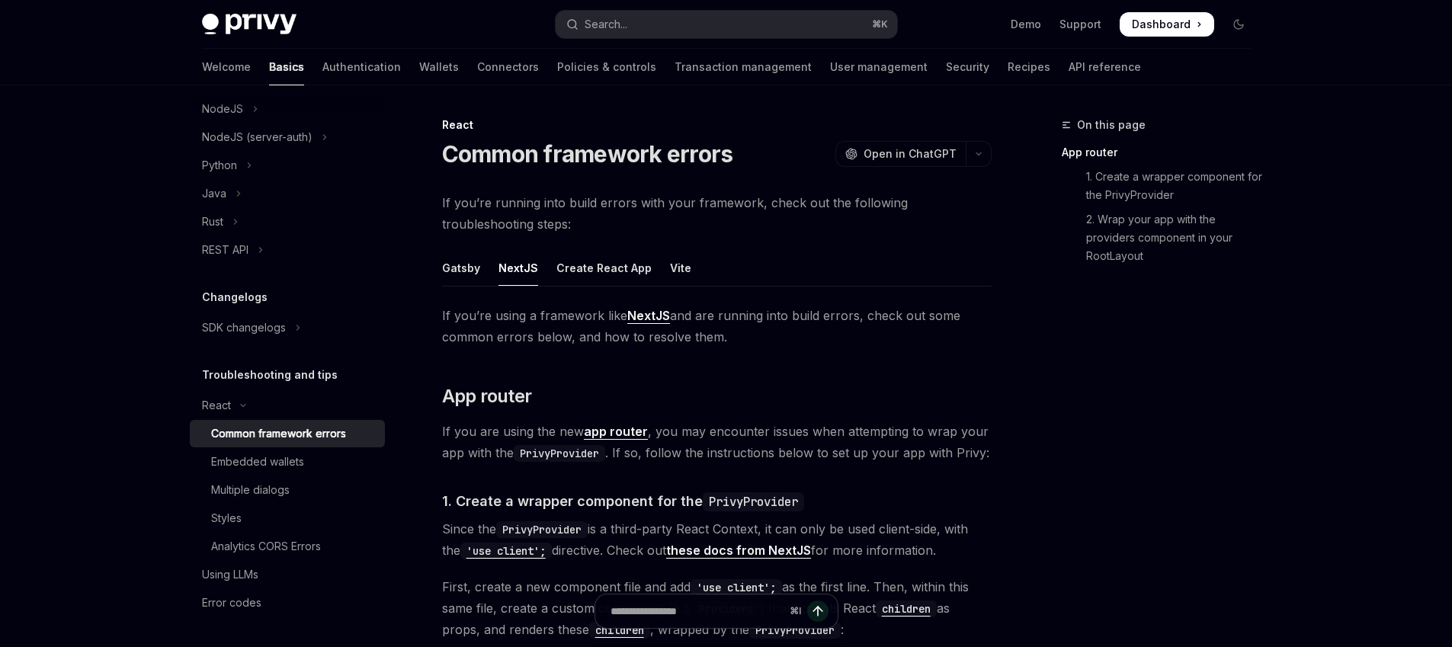
type textarea "*"
